Goal: Information Seeking & Learning: Learn about a topic

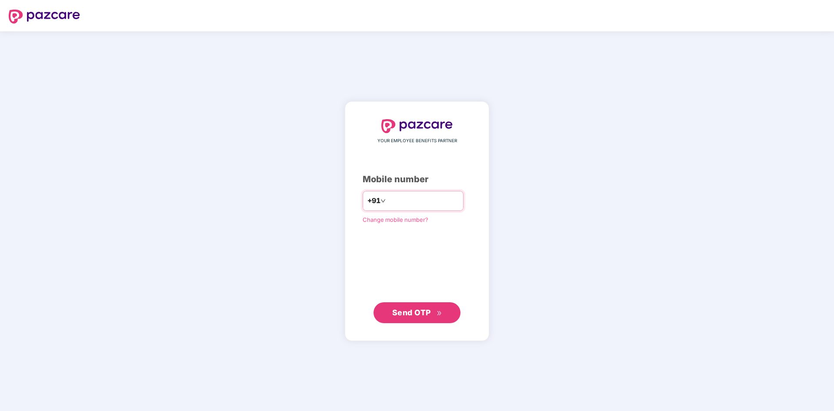
type input "**********"
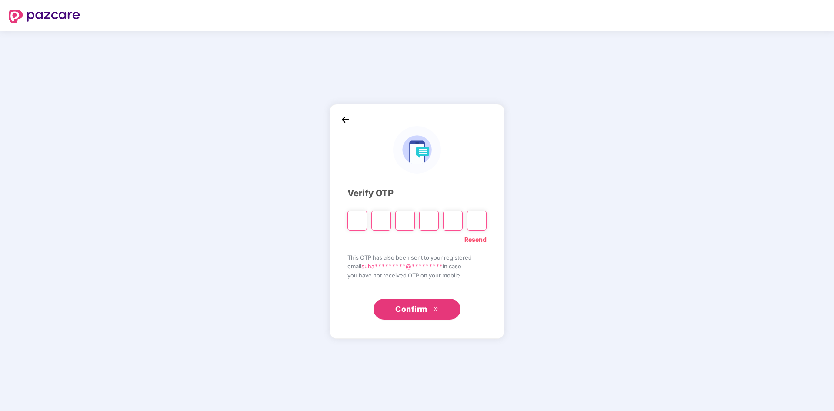
type input "*"
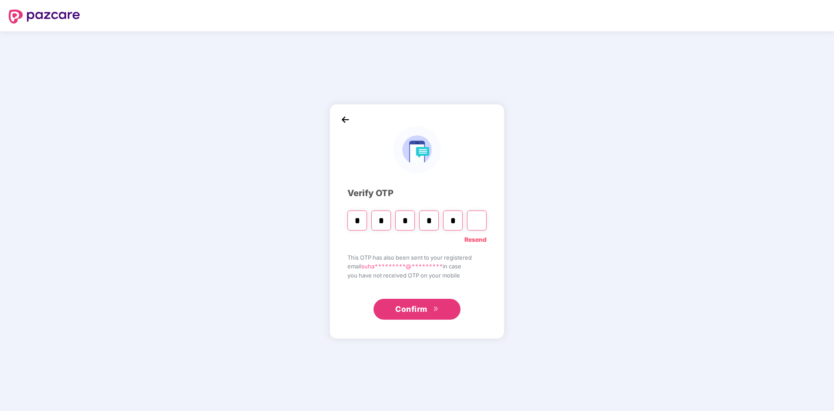
type input "*"
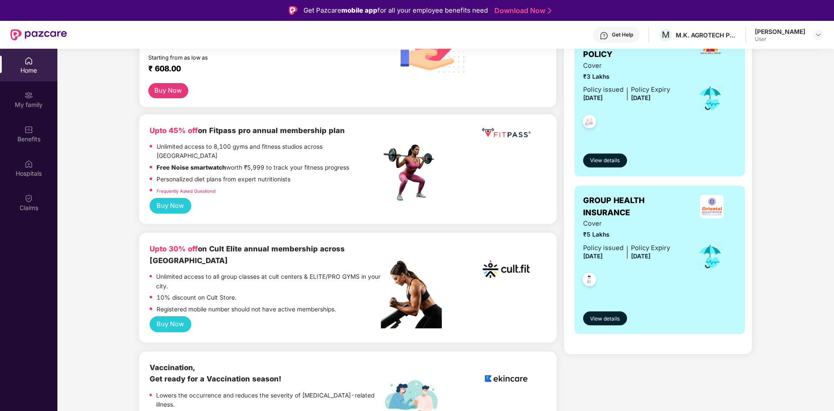
scroll to position [174, 0]
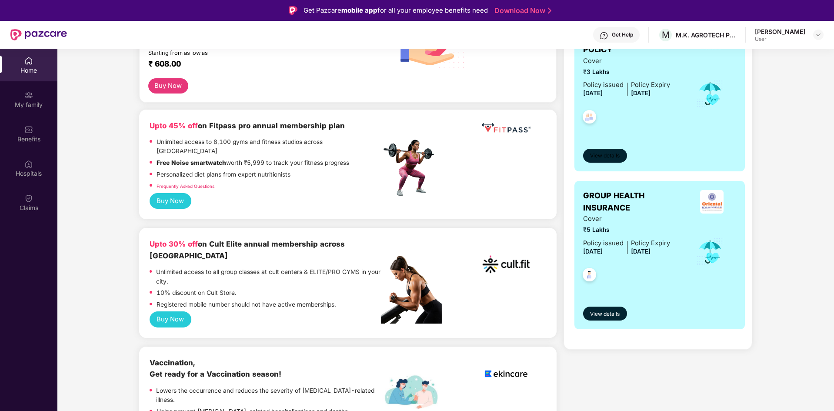
click at [607, 155] on span "View details" at bounding box center [605, 156] width 30 height 8
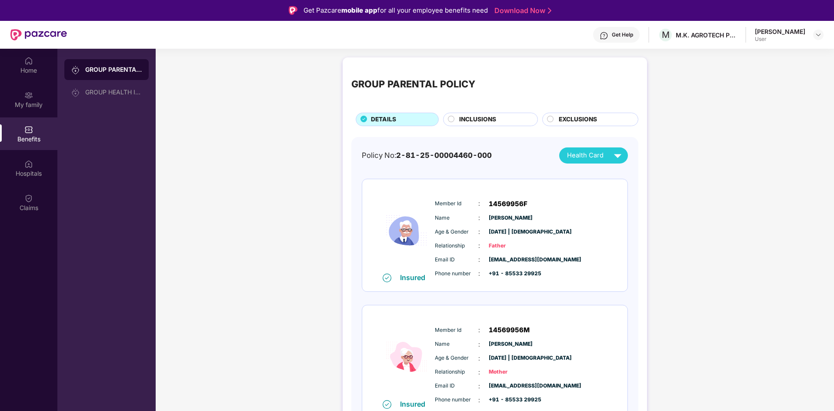
click at [471, 118] on span "INCLUSIONS" at bounding box center [477, 120] width 37 height 10
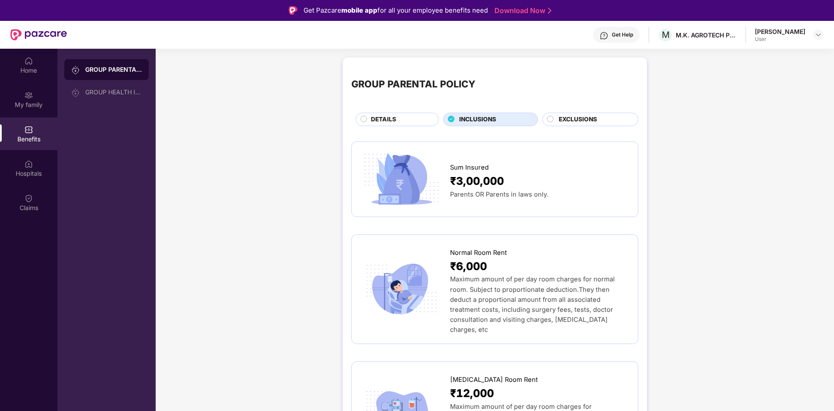
click at [568, 118] on span "EXCLUSIONS" at bounding box center [578, 120] width 38 height 10
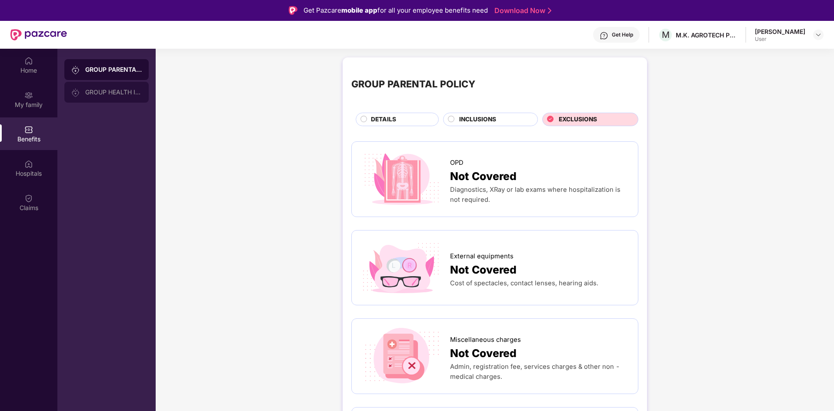
click at [130, 94] on div "GROUP HEALTH INSURANCE" at bounding box center [113, 92] width 57 height 7
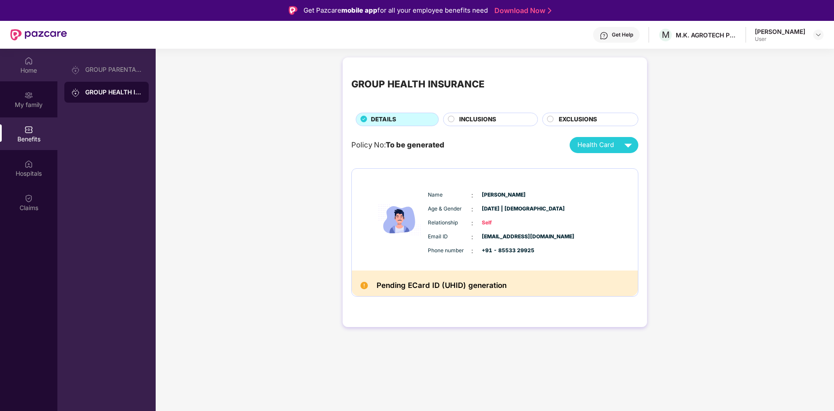
click at [36, 58] on div "Home" at bounding box center [28, 65] width 57 height 33
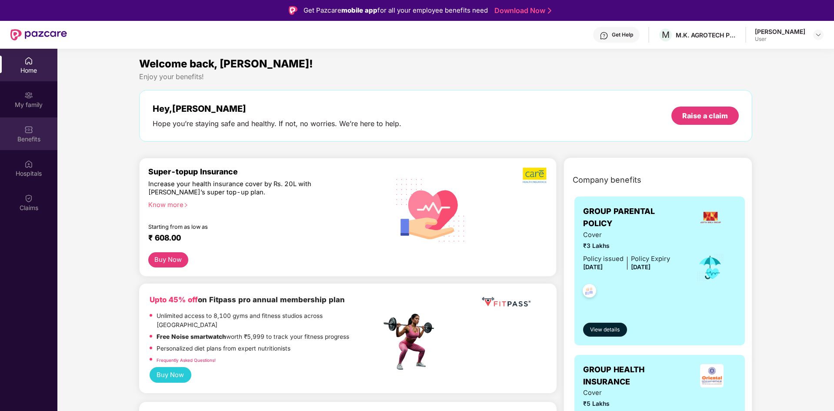
click at [36, 134] on div "Benefits" at bounding box center [28, 133] width 57 height 33
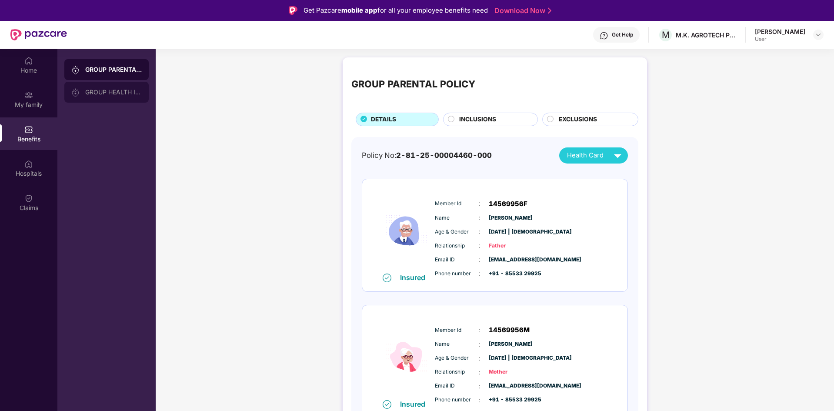
click at [98, 96] on div "GROUP HEALTH INSURANCE" at bounding box center [106, 92] width 84 height 21
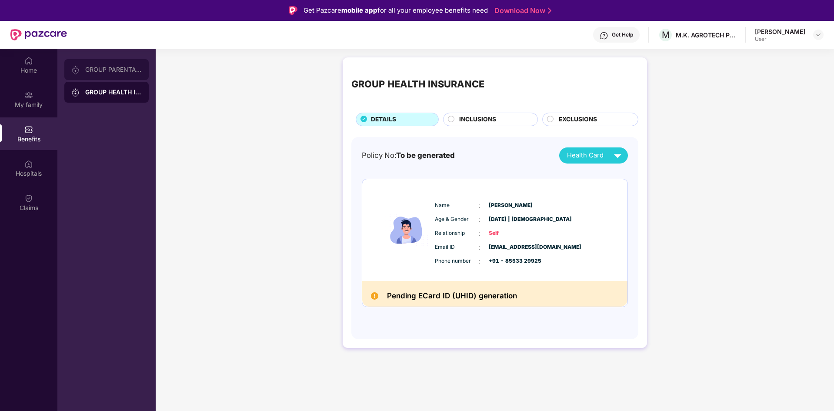
click at [119, 73] on div "GROUP PARENTAL POLICY" at bounding box center [106, 69] width 84 height 21
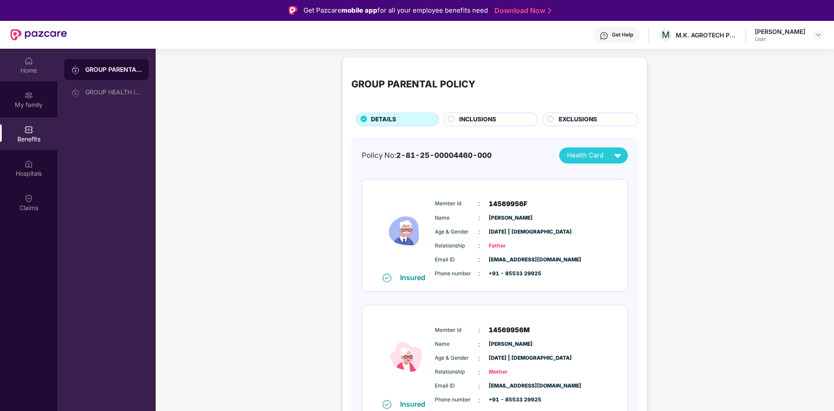
click at [44, 66] on div "Home" at bounding box center [28, 70] width 57 height 9
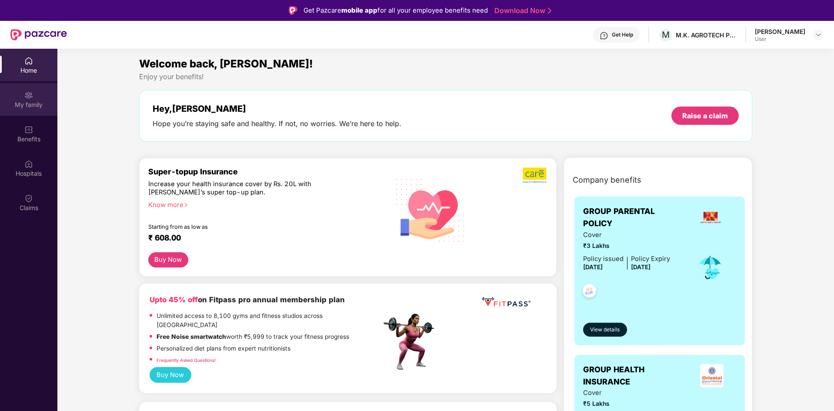
click at [25, 91] on img at bounding box center [28, 95] width 9 height 9
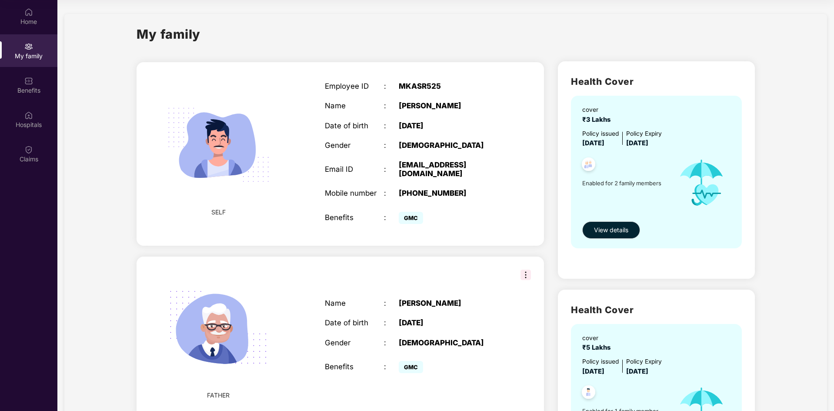
click at [526, 270] on img at bounding box center [526, 275] width 10 height 10
drag, startPoint x: 471, startPoint y: 361, endPoint x: 474, endPoint y: 356, distance: 6.2
click at [471, 361] on div "GMC" at bounding box center [451, 366] width 104 height 17
click at [615, 228] on span "View details" at bounding box center [611, 230] width 34 height 10
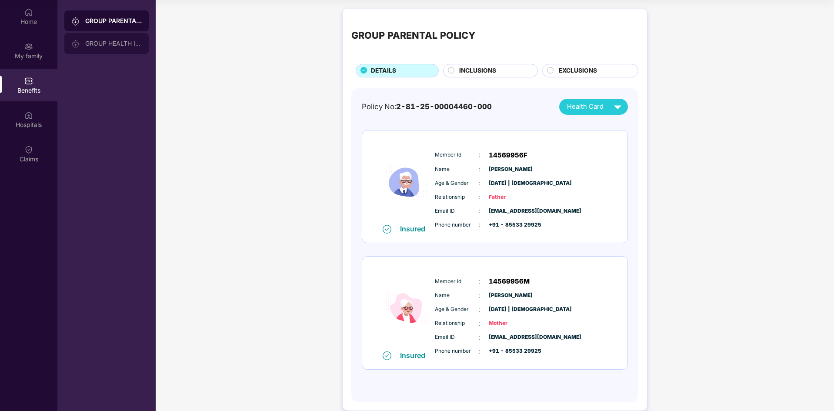
click at [110, 48] on div "GROUP HEALTH INSURANCE" at bounding box center [106, 43] width 84 height 21
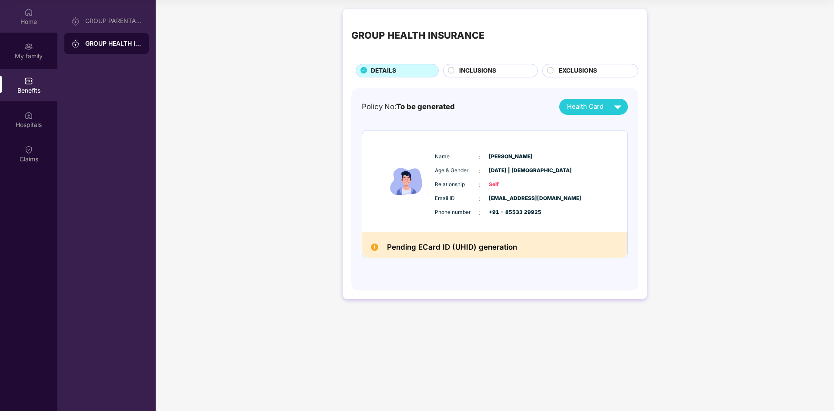
click at [30, 17] on div "Home" at bounding box center [28, 16] width 57 height 33
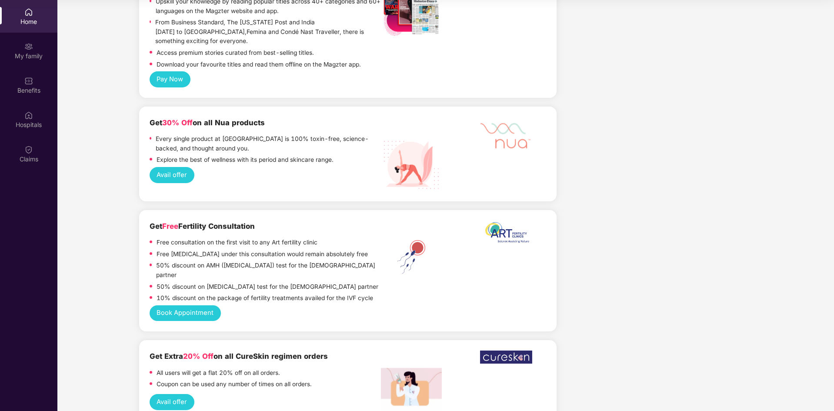
scroll to position [1000, 0]
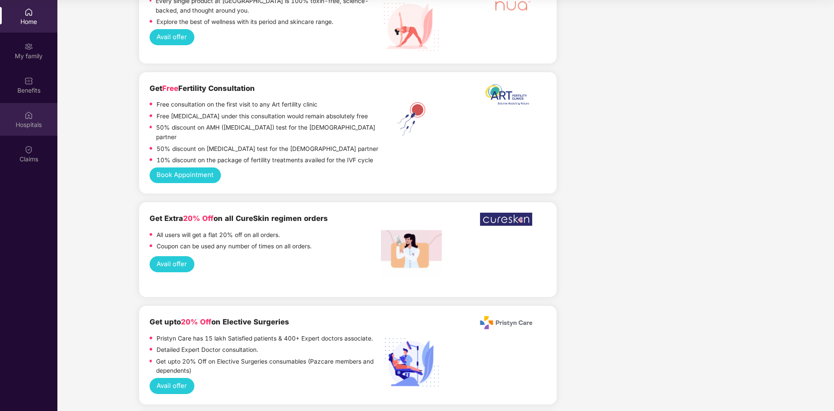
click at [30, 114] on img at bounding box center [28, 115] width 9 height 9
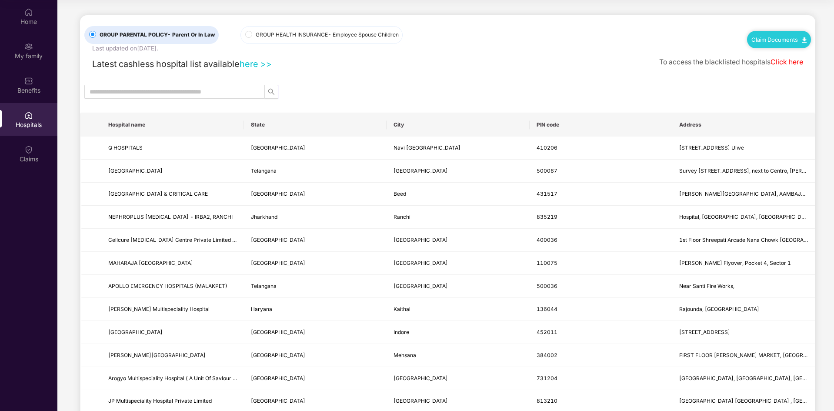
click at [258, 64] on link "here >>" at bounding box center [256, 64] width 32 height 10
click at [36, 19] on div "Home" at bounding box center [28, 21] width 57 height 9
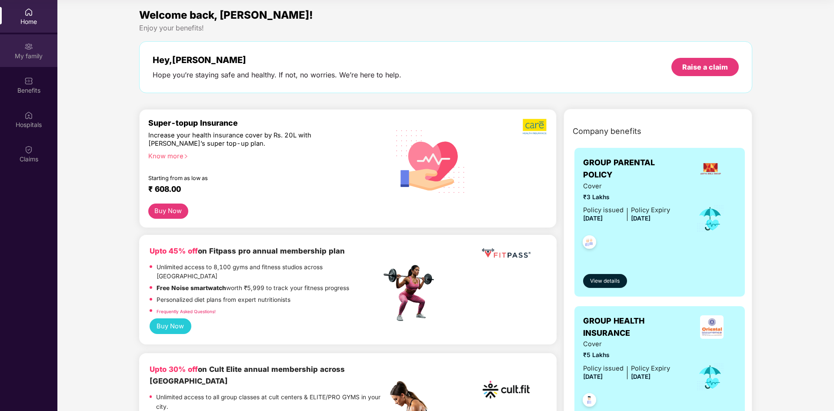
click at [35, 48] on div "My family" at bounding box center [28, 50] width 57 height 33
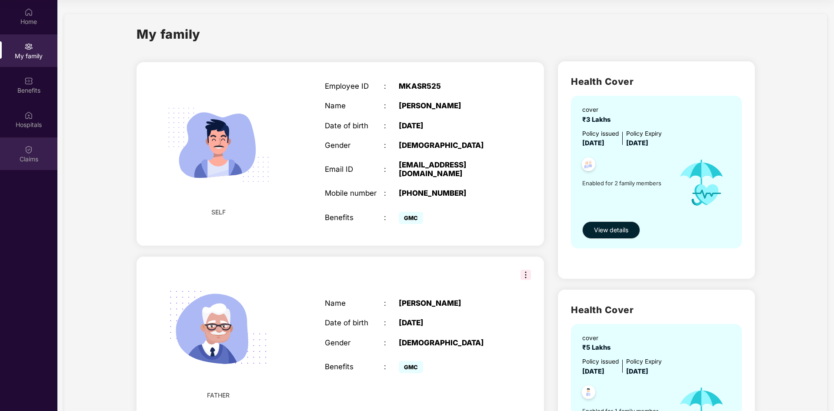
click at [31, 152] on img at bounding box center [28, 149] width 9 height 9
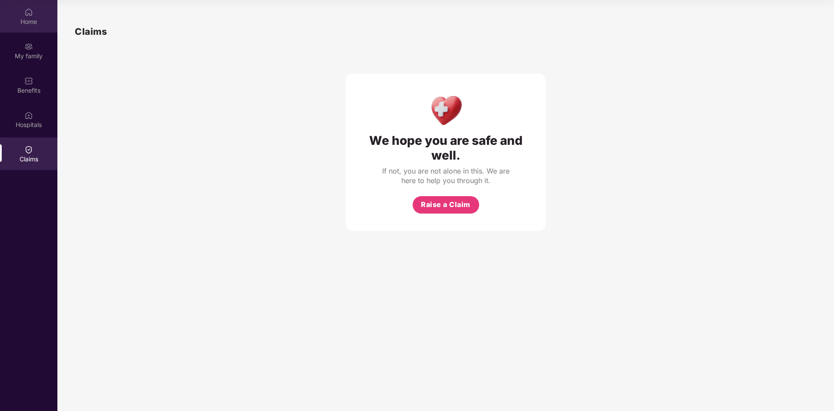
click at [36, 18] on div "Home" at bounding box center [28, 21] width 57 height 9
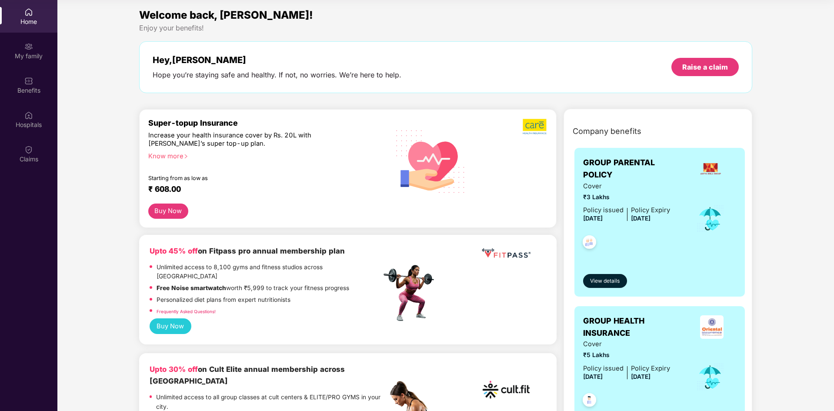
click at [25, 16] on img at bounding box center [28, 12] width 9 height 9
click at [24, 54] on div "My family" at bounding box center [28, 56] width 57 height 9
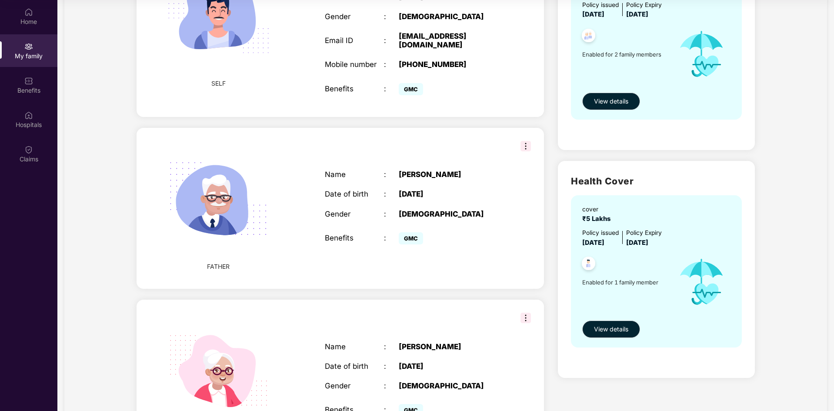
scroll to position [205, 0]
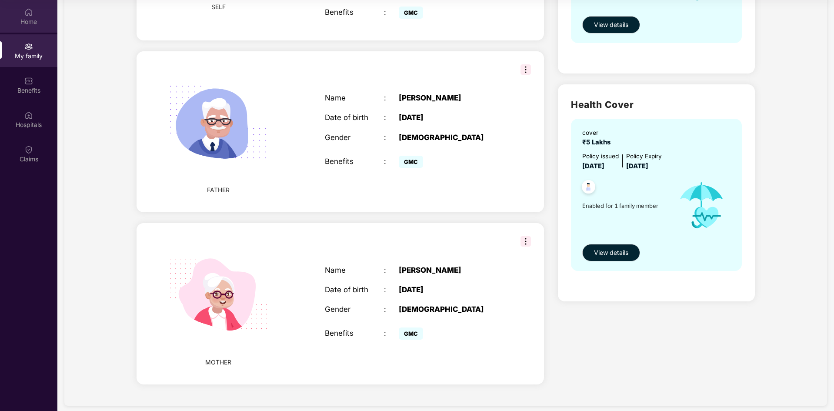
click at [25, 14] on img at bounding box center [28, 12] width 9 height 9
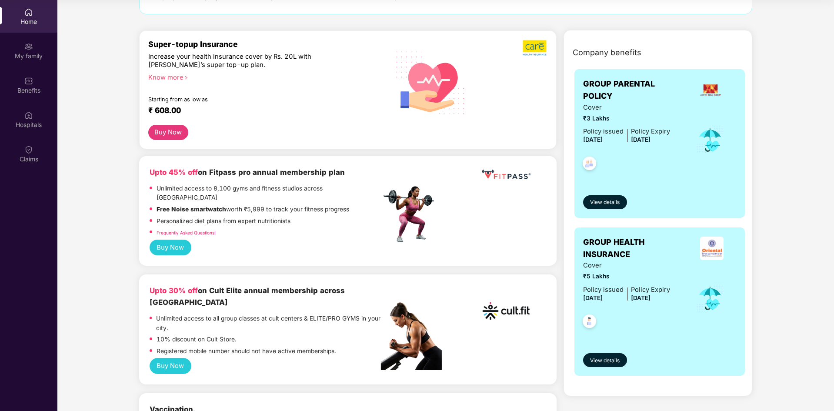
scroll to position [87, 0]
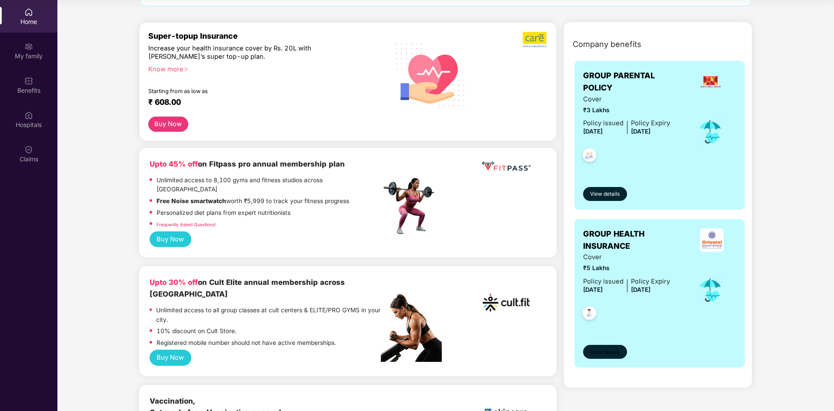
click at [618, 349] on span "View details" at bounding box center [605, 352] width 30 height 8
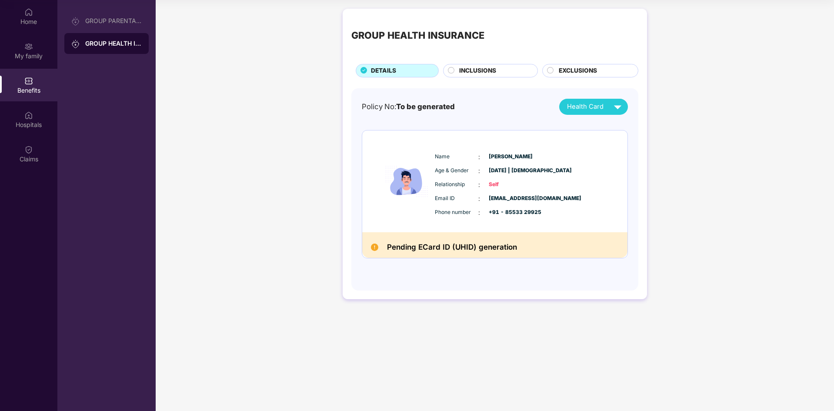
click at [589, 110] on span "Health Card" at bounding box center [585, 107] width 37 height 10
click at [589, 126] on div "[PERSON_NAME]" at bounding box center [593, 127] width 57 height 10
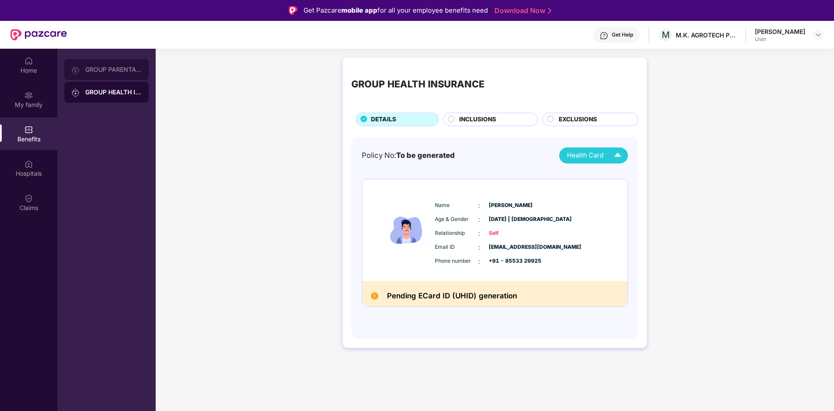
click at [112, 67] on div "GROUP PARENTAL POLICY" at bounding box center [113, 69] width 57 height 7
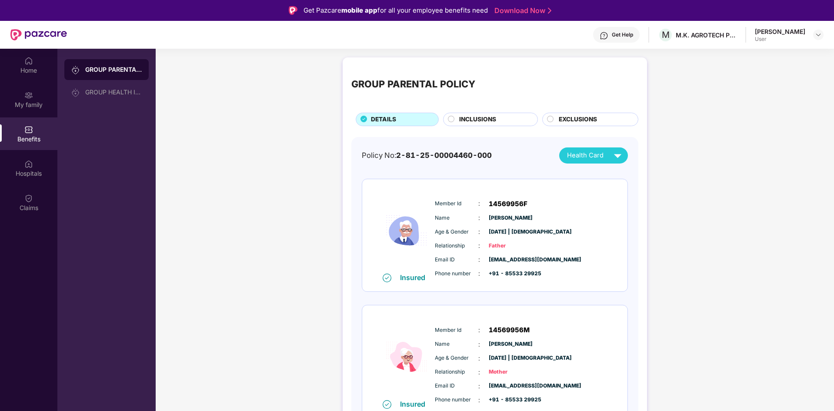
click at [600, 155] on span "Health Card" at bounding box center [585, 155] width 37 height 10
click at [600, 171] on div "[PERSON_NAME]" at bounding box center [593, 175] width 57 height 10
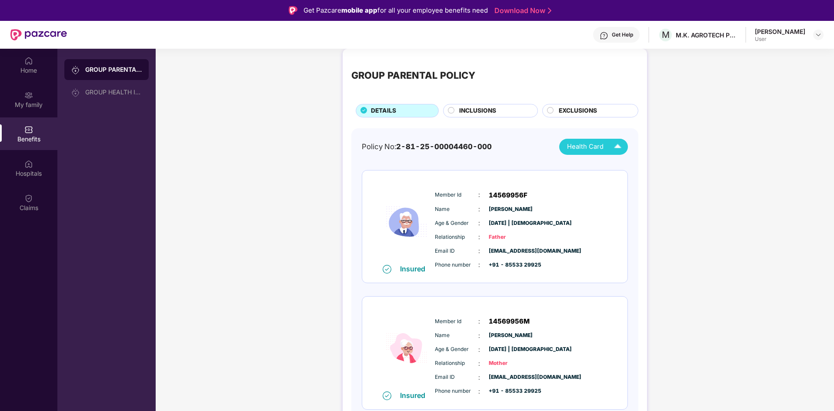
scroll to position [13, 0]
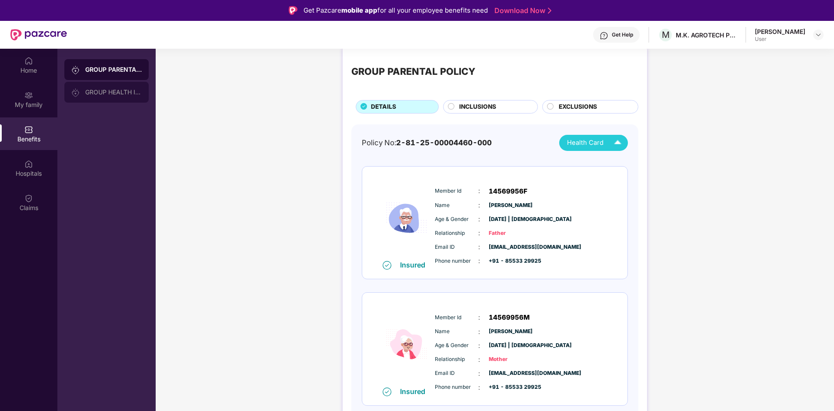
click at [109, 91] on div "GROUP HEALTH INSURANCE" at bounding box center [113, 92] width 57 height 7
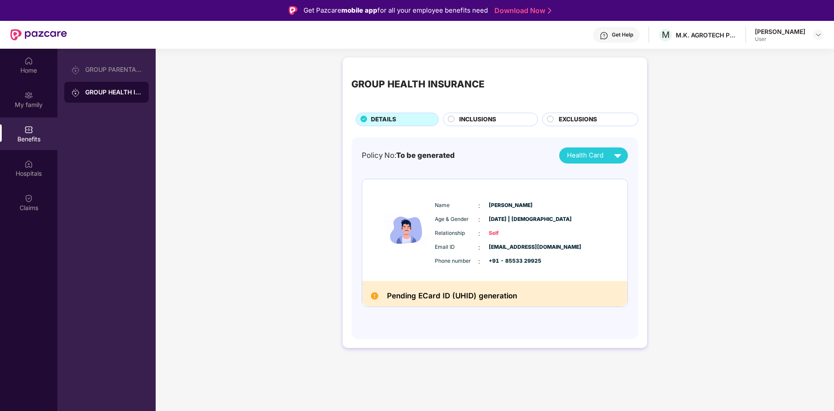
click at [594, 144] on div "Policy No: To be generated Health Card Name : [PERSON_NAME] Age & Gender : [DAT…" at bounding box center [494, 238] width 287 height 203
click at [594, 150] on div "Health Card" at bounding box center [596, 155] width 58 height 15
click at [714, 141] on div "GROUP HEALTH INSURANCE DETAILS INCLUSIONS EXCLUSIONS Policy No: To be generated…" at bounding box center [495, 207] width 678 height 308
click at [822, 34] on img at bounding box center [818, 34] width 7 height 7
click at [736, 184] on div "GROUP HEALTH INSURANCE DETAILS INCLUSIONS EXCLUSIONS Policy No: To be generated…" at bounding box center [495, 207] width 678 height 308
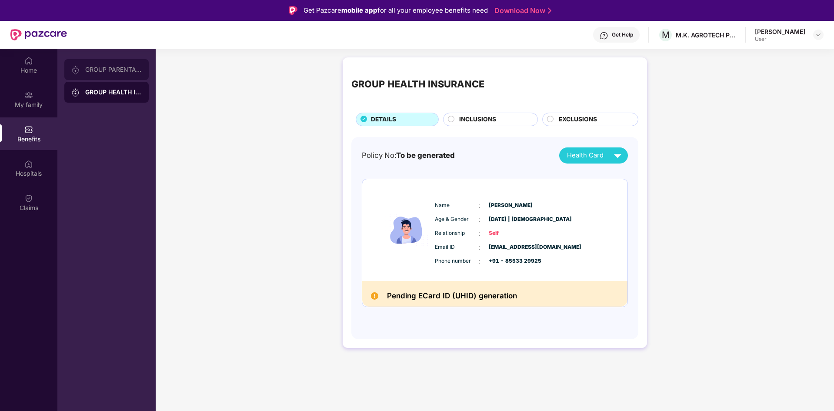
click at [116, 72] on div "GROUP PARENTAL POLICY" at bounding box center [113, 69] width 57 height 7
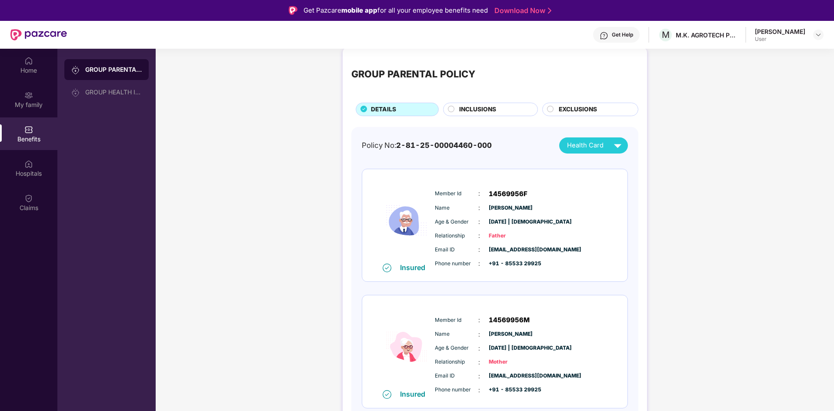
scroll to position [13, 0]
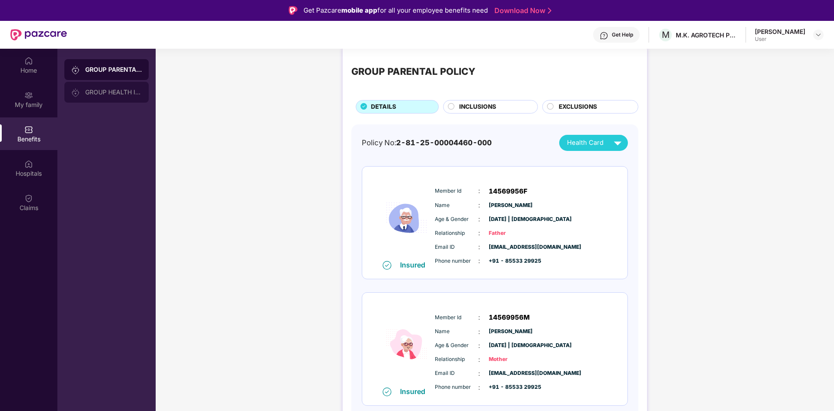
click at [96, 98] on div "GROUP HEALTH INSURANCE" at bounding box center [106, 92] width 84 height 21
